Goal: Communication & Community: Share content

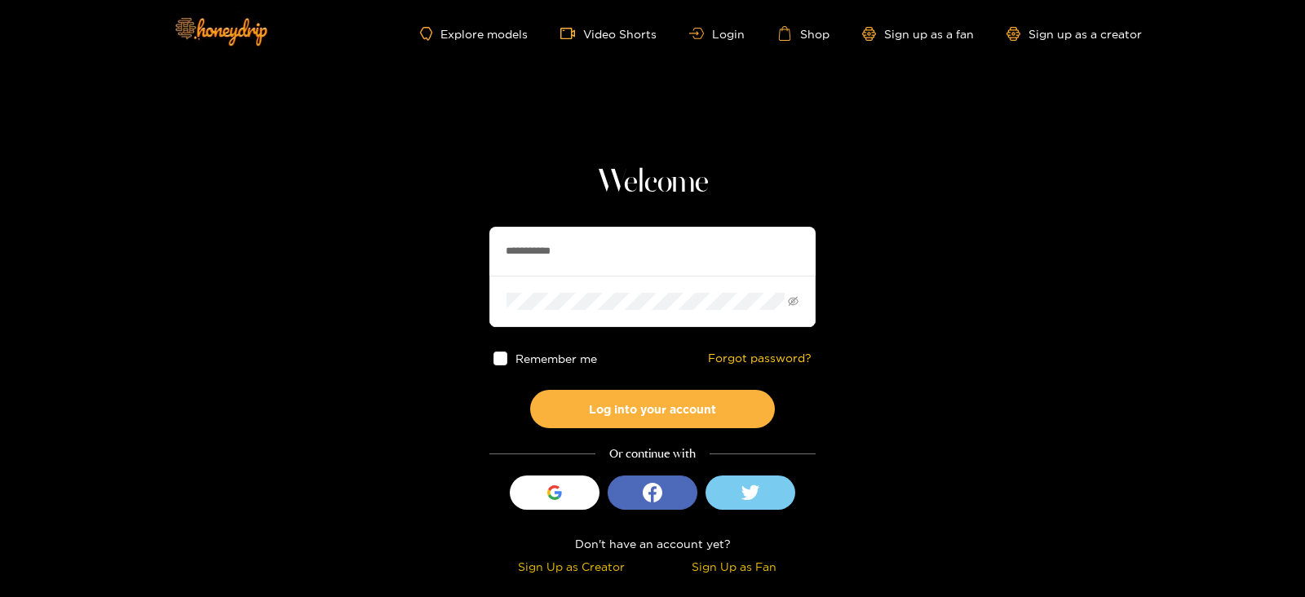
drag, startPoint x: 598, startPoint y: 233, endPoint x: 414, endPoint y: 250, distance: 184.4
click at [414, 250] on section "**********" at bounding box center [652, 290] width 1305 height 580
type input "********"
click at [530, 390] on button "Log into your account" at bounding box center [652, 409] width 245 height 38
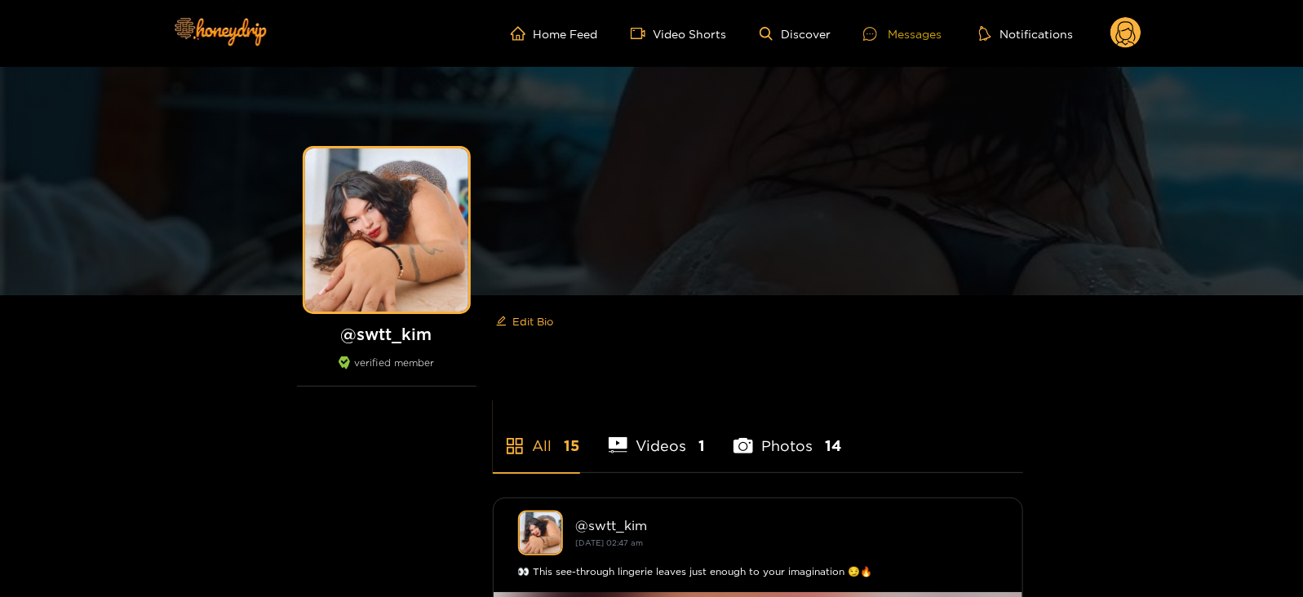
click at [898, 29] on div "Messages" at bounding box center [902, 33] width 78 height 19
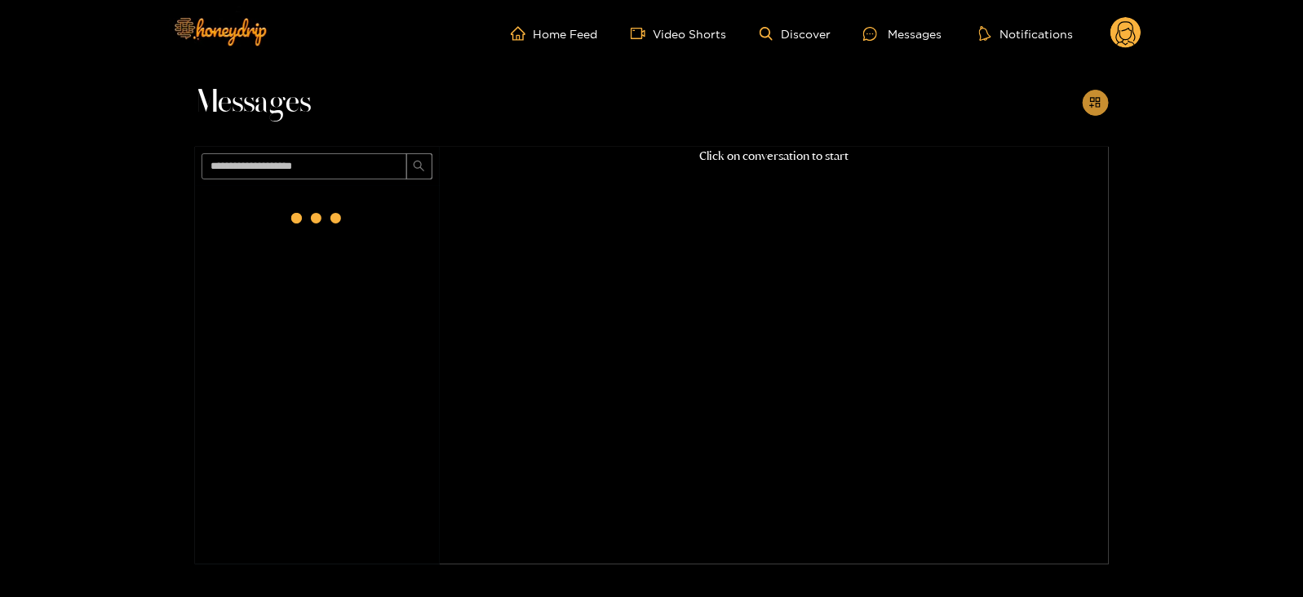
click at [1093, 102] on icon "appstore-add" at bounding box center [1095, 102] width 11 height 11
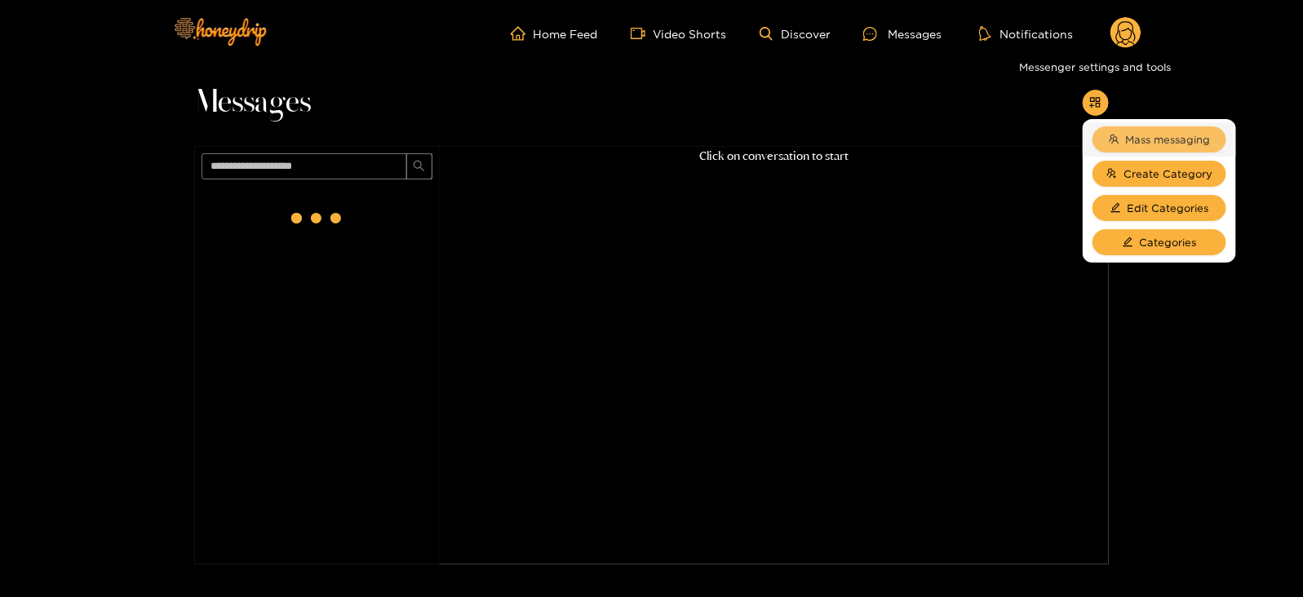
click at [1121, 140] on button "Mass messaging" at bounding box center [1160, 139] width 134 height 26
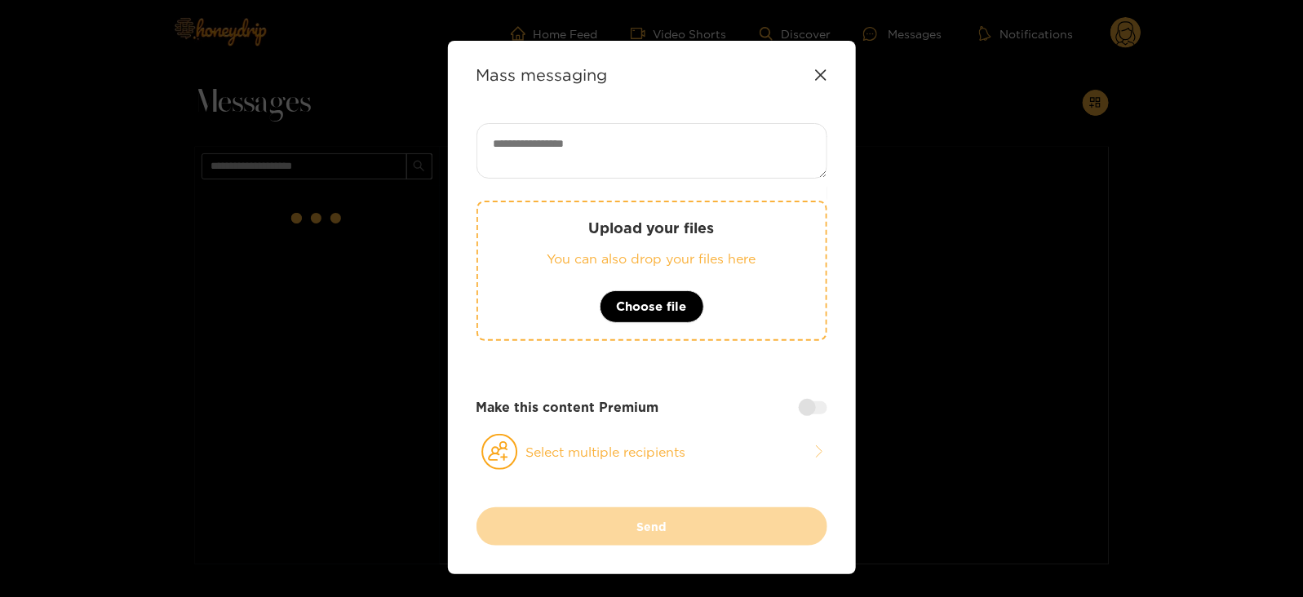
click at [714, 212] on div "Upload your files You can also drop your files here Choose file" at bounding box center [652, 271] width 351 height 140
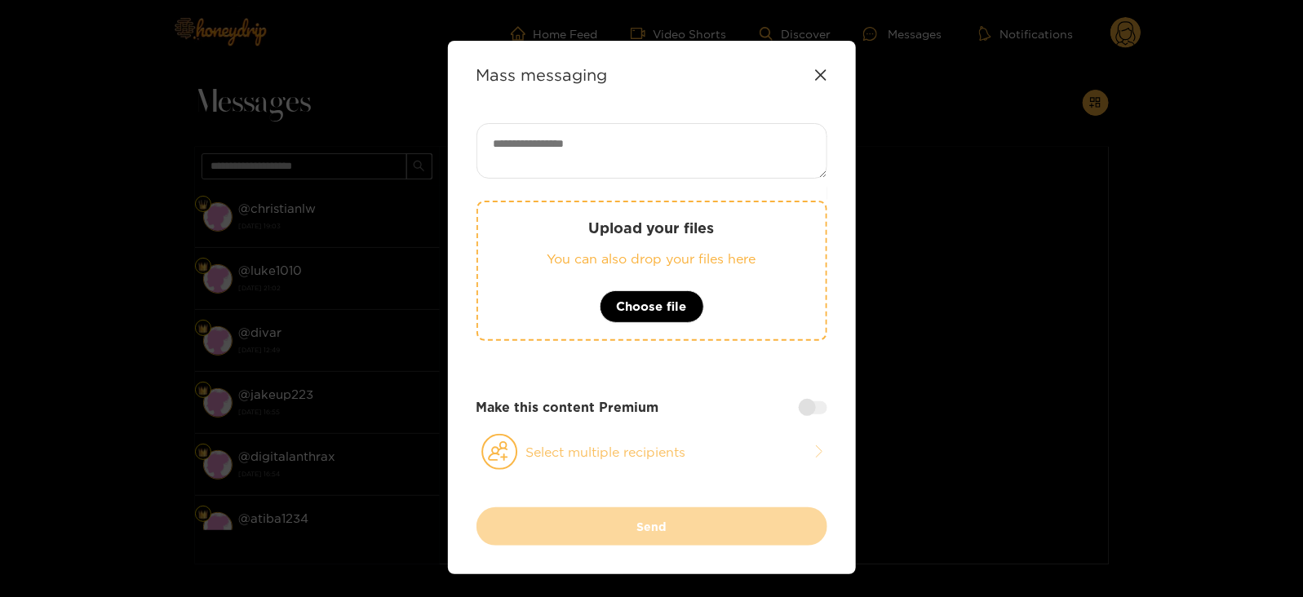
click at [529, 451] on button "Select multiple recipients" at bounding box center [652, 452] width 351 height 38
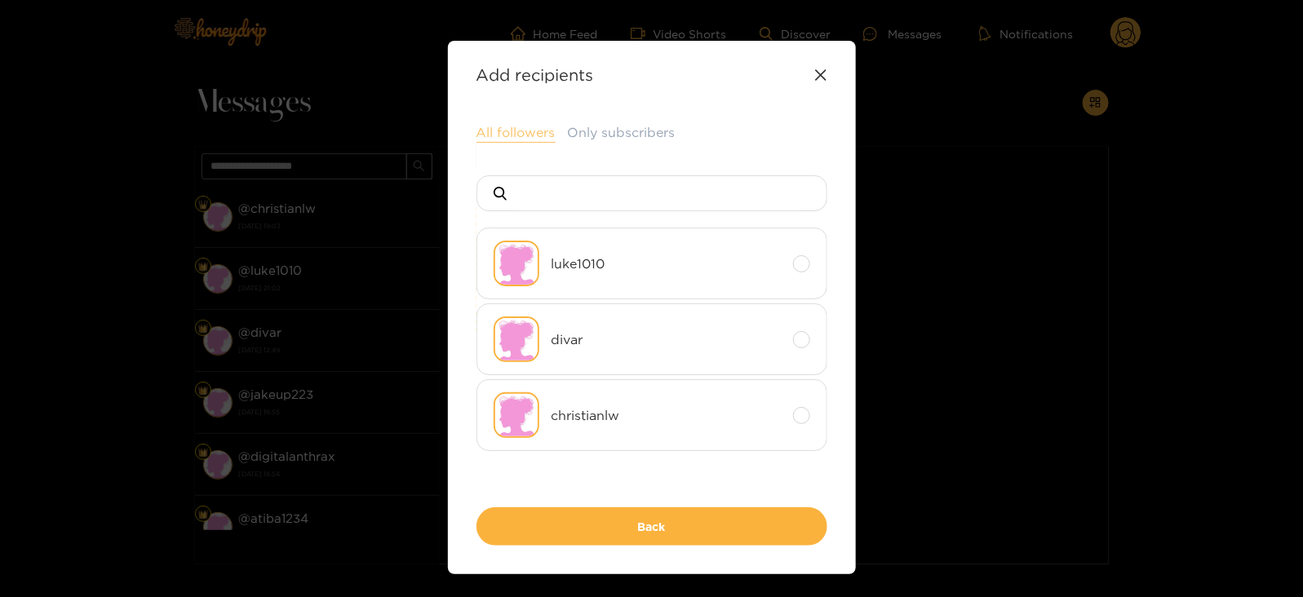
click at [490, 128] on button "All followers" at bounding box center [516, 133] width 79 height 20
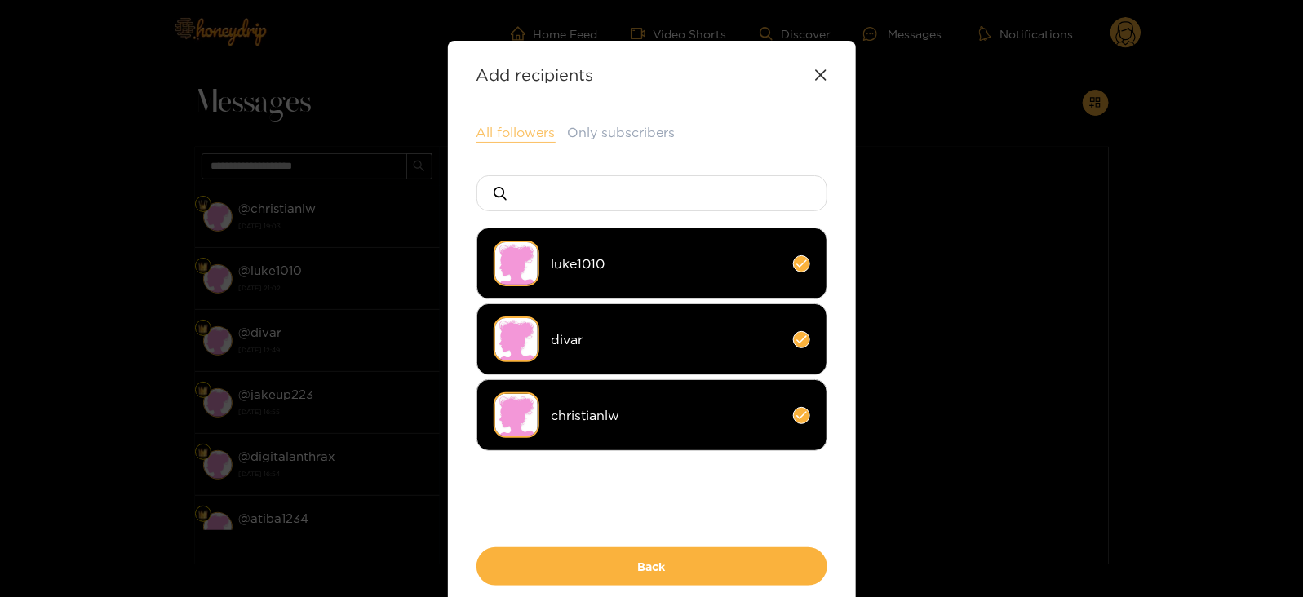
scroll to position [81, 0]
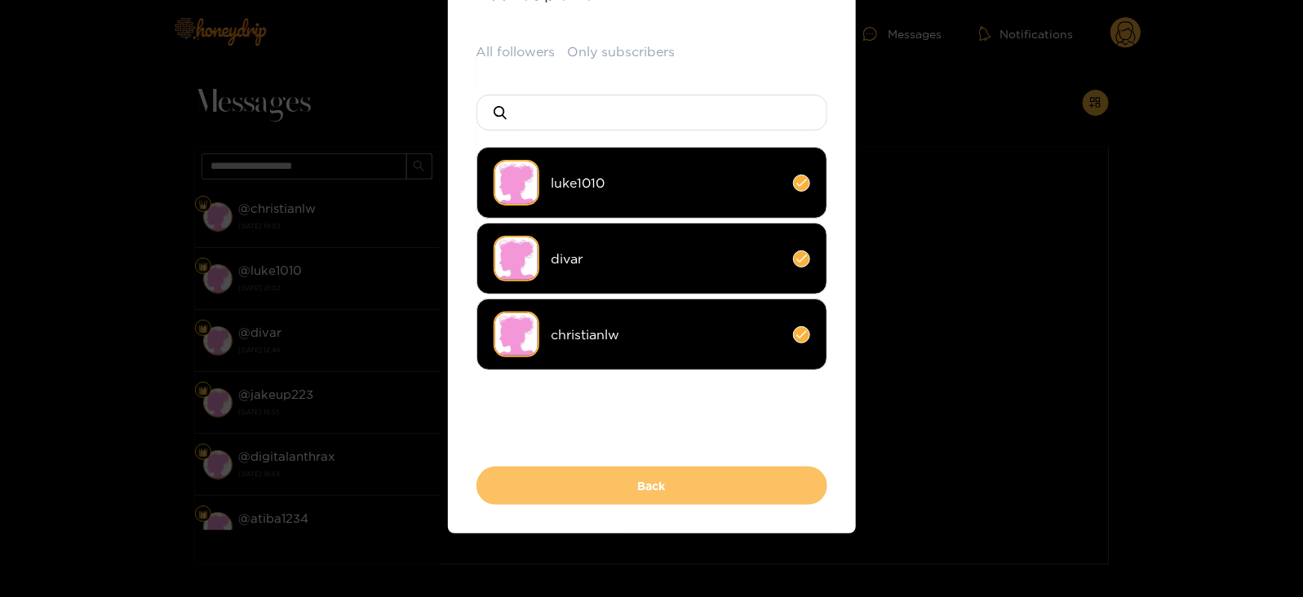
click at [510, 481] on button "Back" at bounding box center [652, 486] width 351 height 38
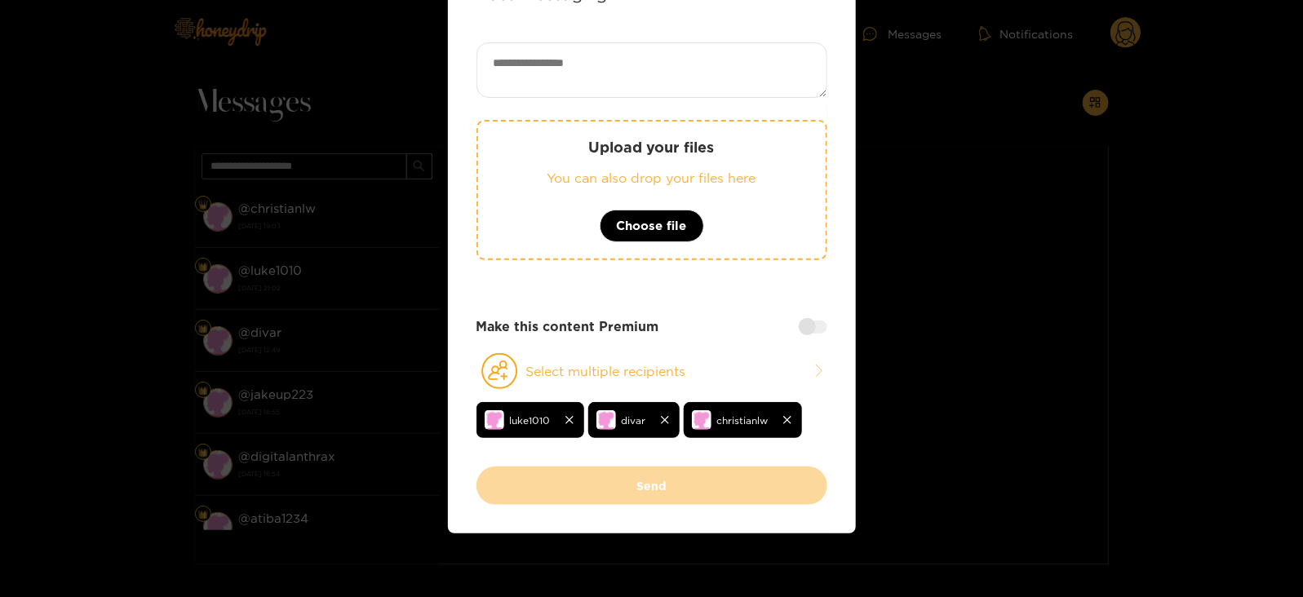
click at [800, 326] on div at bounding box center [813, 327] width 29 height 13
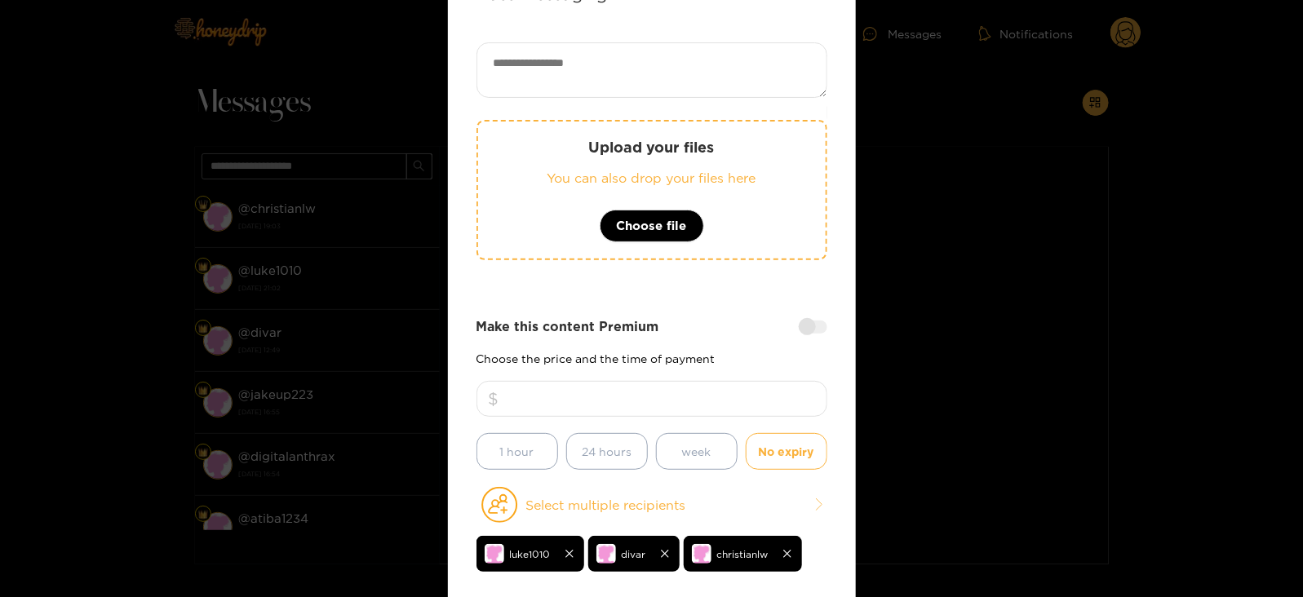
click at [587, 390] on input "number" at bounding box center [652, 399] width 351 height 36
type input "**"
click at [655, 83] on textarea at bounding box center [652, 69] width 351 height 55
paste textarea "****"
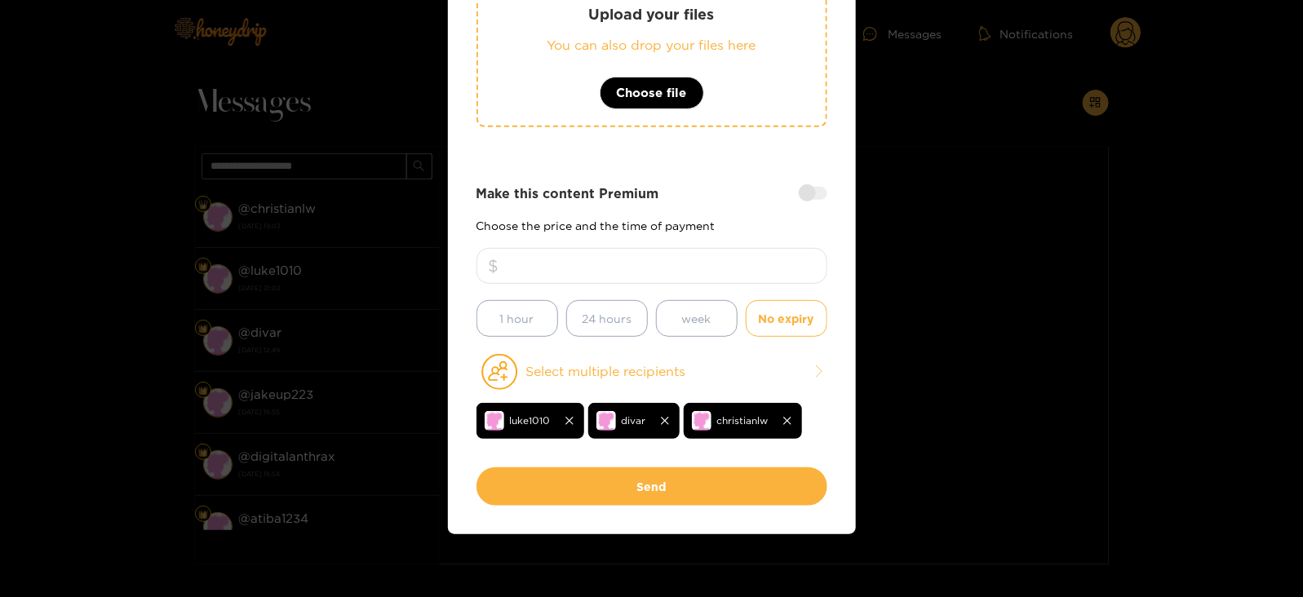
scroll to position [0, 0]
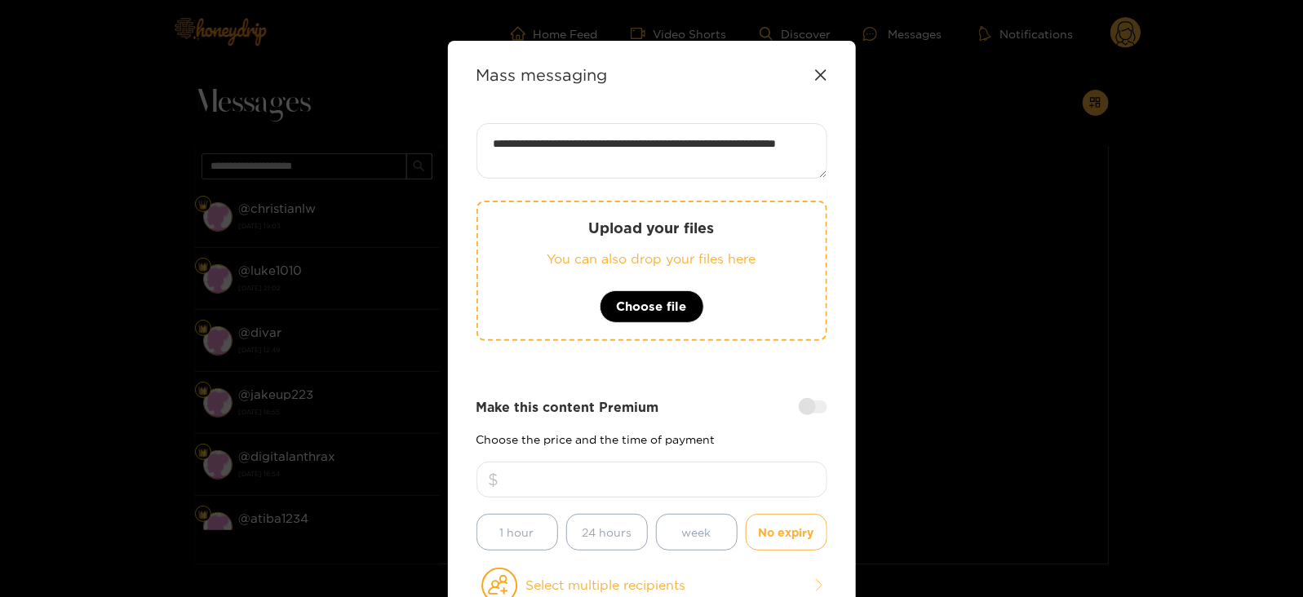
type textarea "**********"
click at [575, 259] on p "You can also drop your files here" at bounding box center [652, 259] width 282 height 19
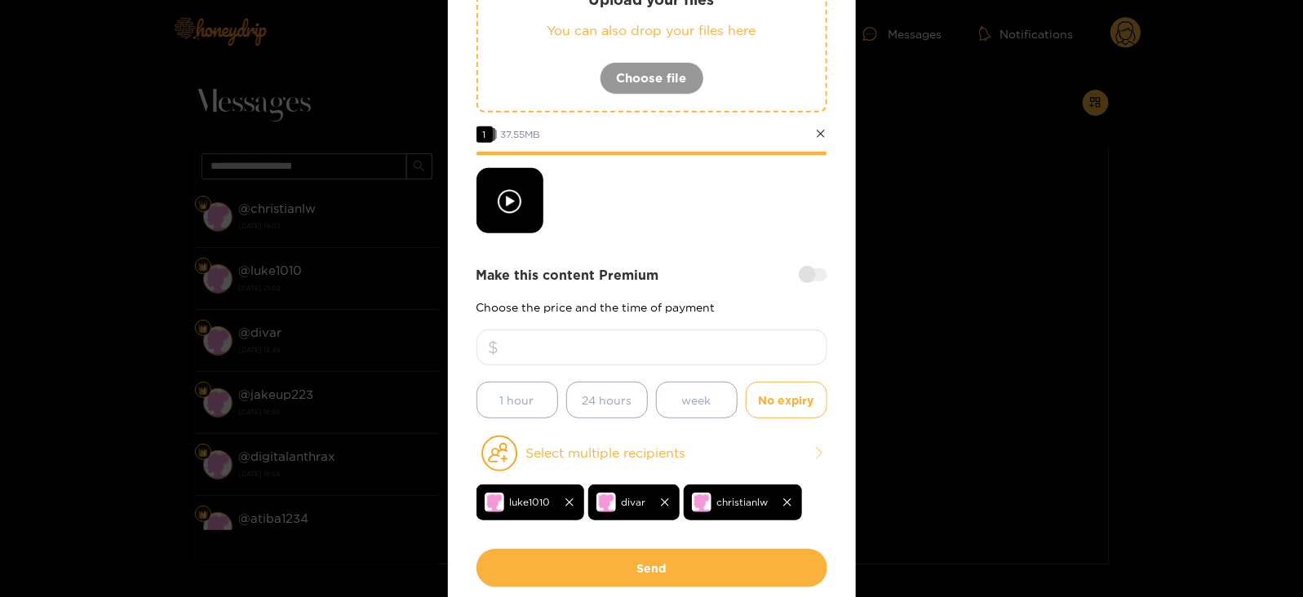
scroll to position [233, 0]
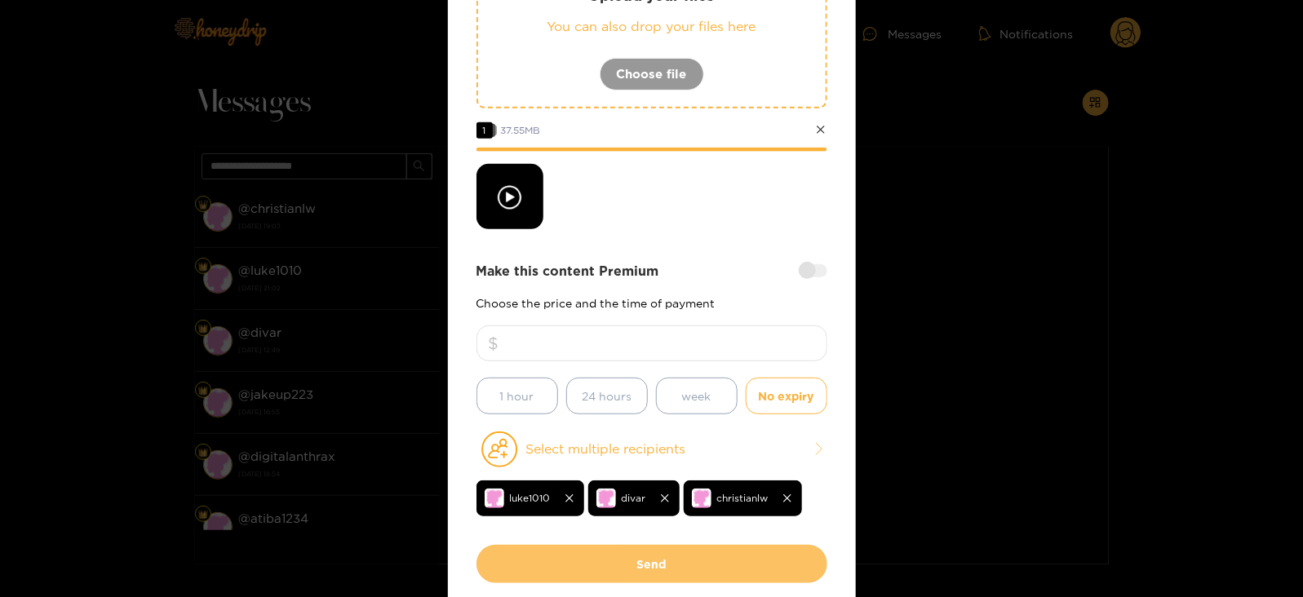
click at [547, 552] on button "Send" at bounding box center [652, 564] width 351 height 38
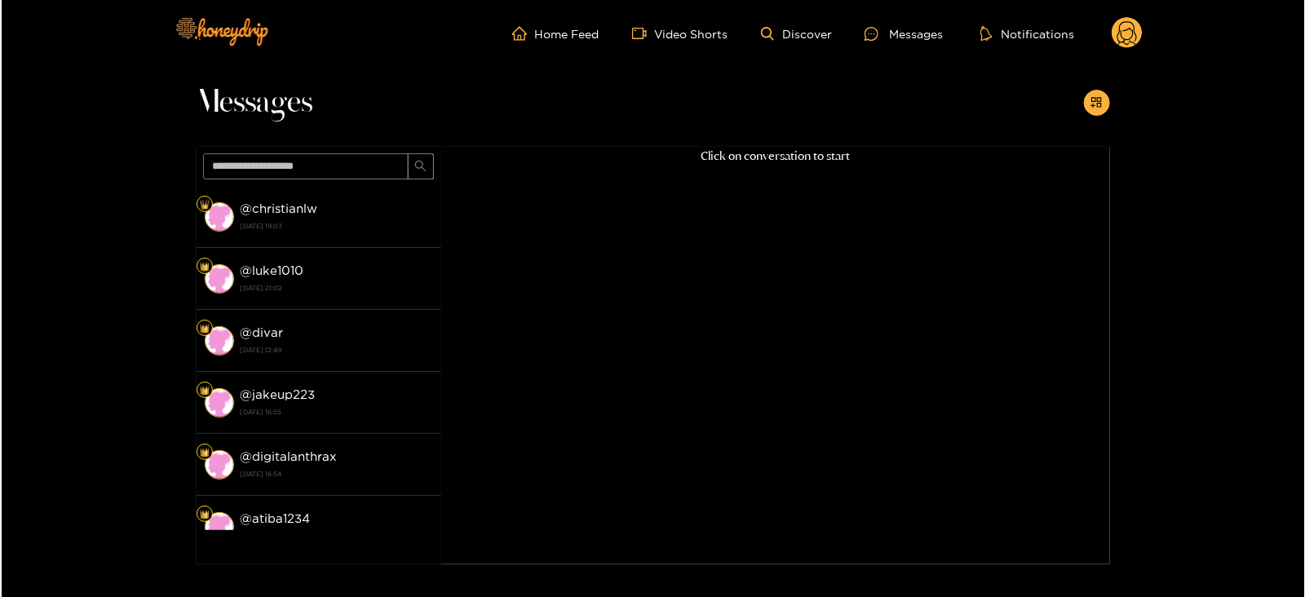
scroll to position [175, 0]
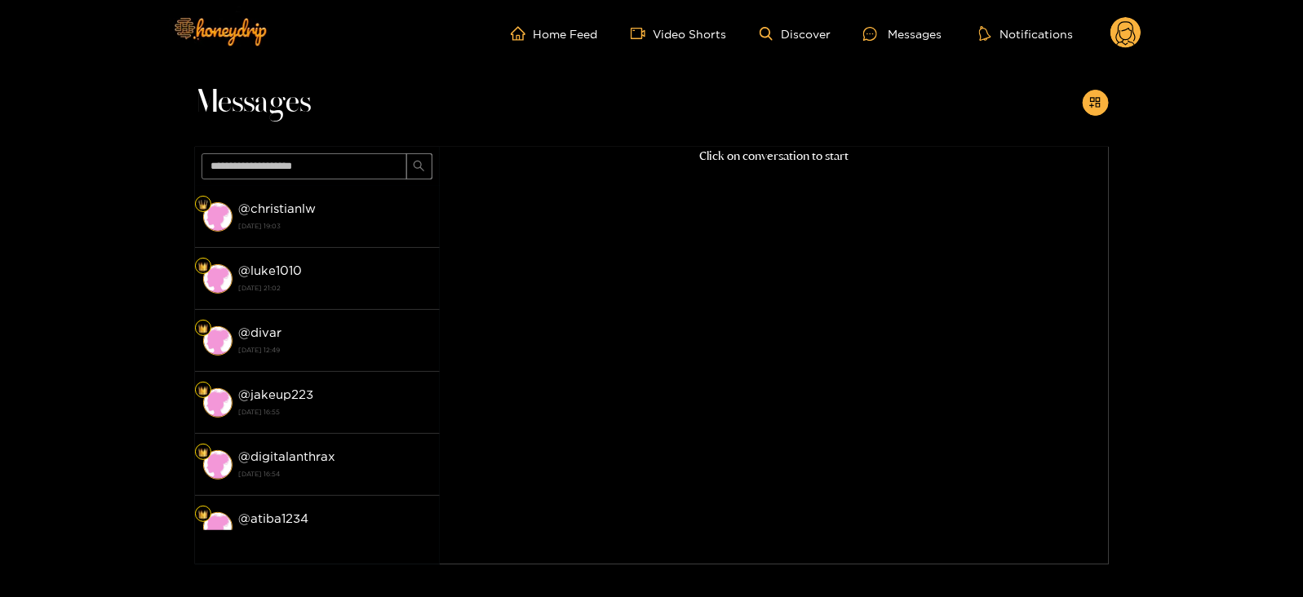
click at [1146, 35] on header "Home Feed Video Shorts Discover Messages Notifications 0 videos discover messag…" at bounding box center [651, 33] width 1303 height 67
click at [1133, 38] on circle at bounding box center [1125, 32] width 31 height 31
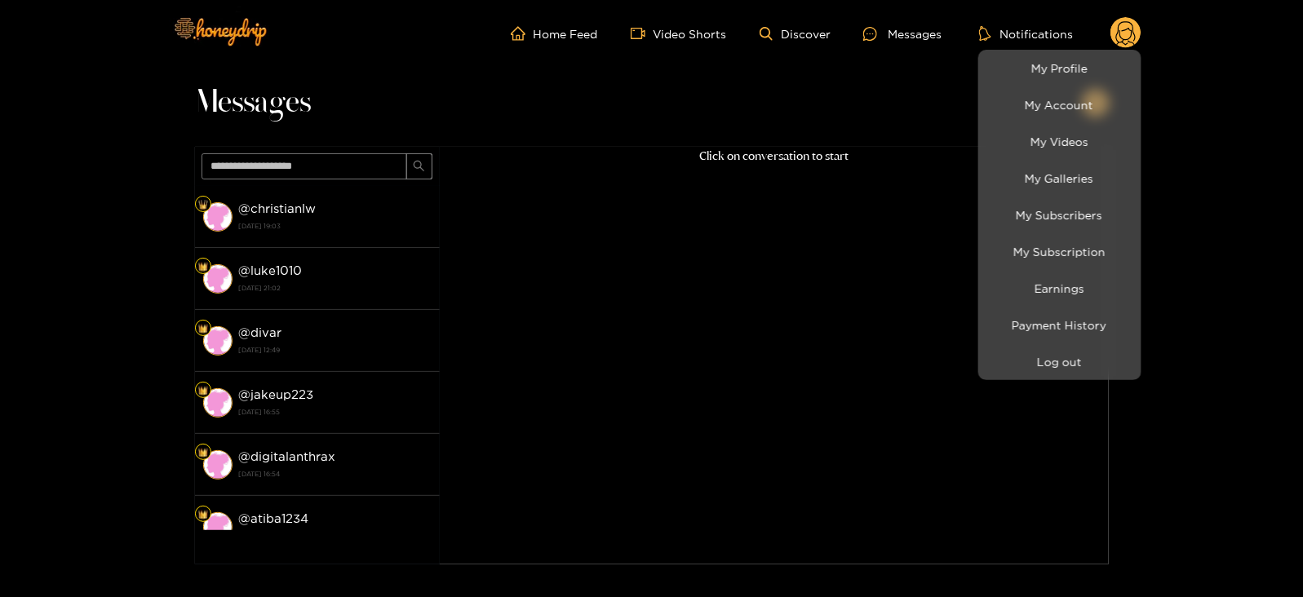
click at [995, 380] on div at bounding box center [651, 298] width 1303 height 597
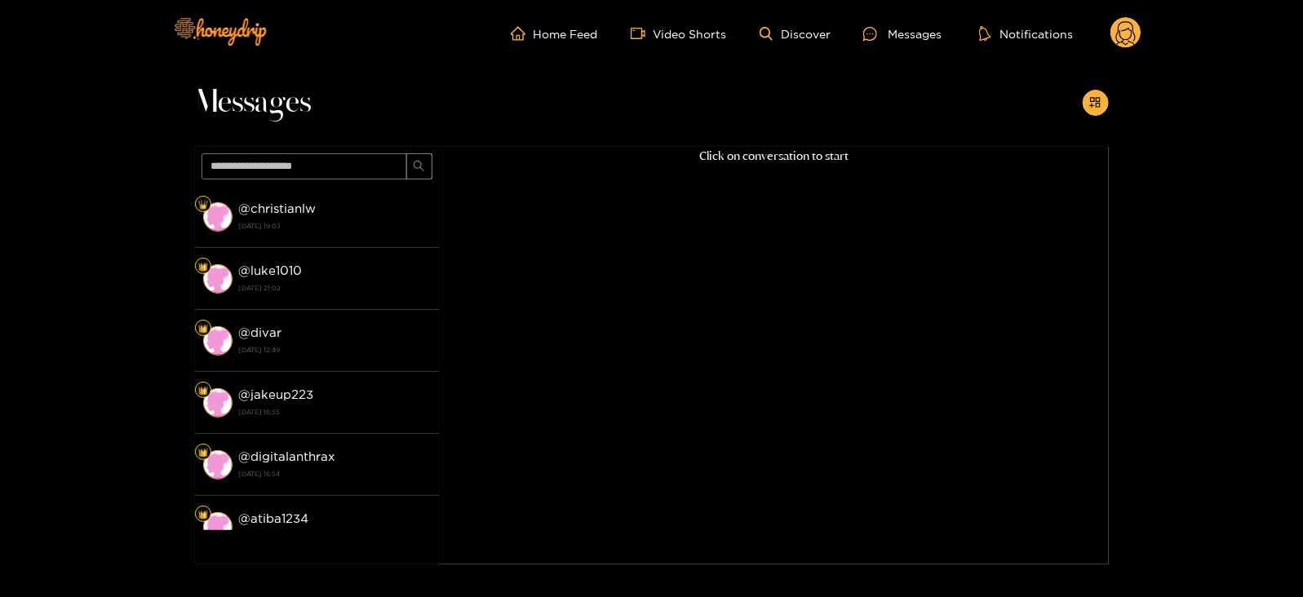
click at [1117, 27] on circle at bounding box center [1125, 32] width 31 height 31
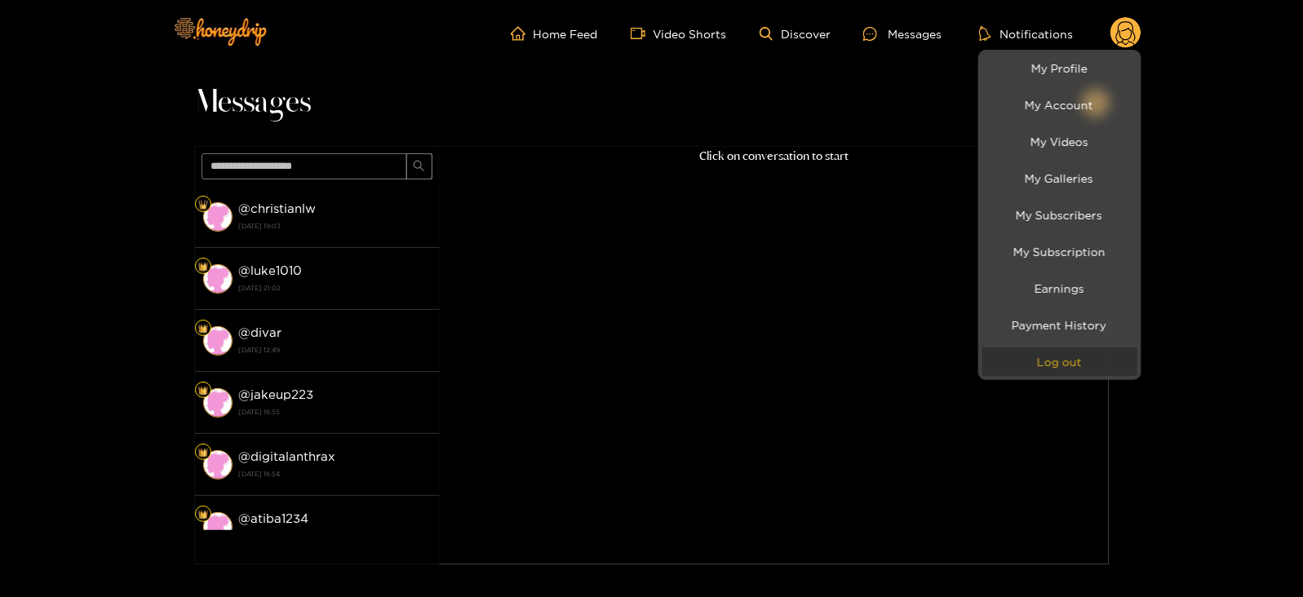
click at [1017, 362] on button "Log out" at bounding box center [1059, 362] width 155 height 29
